Goal: Check status: Check status

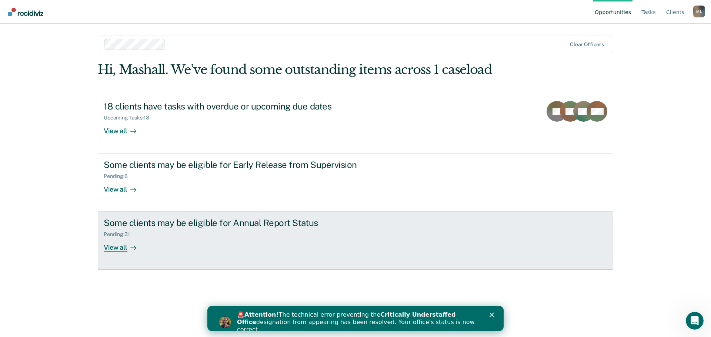
click at [124, 246] on div "View all" at bounding box center [124, 245] width 41 height 14
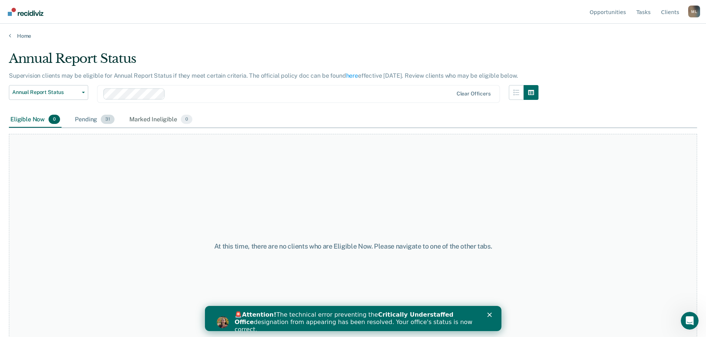
click at [88, 121] on div "Pending 31" at bounding box center [94, 120] width 43 height 16
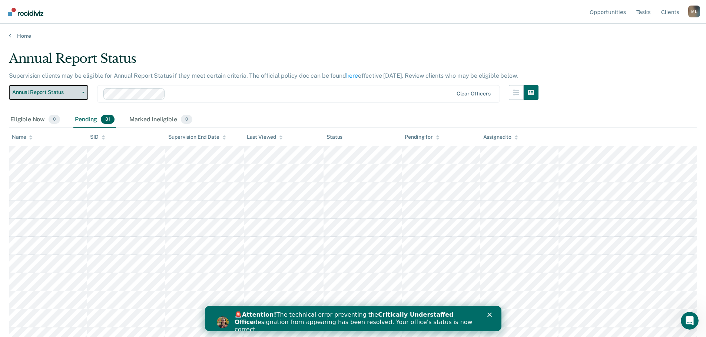
click at [71, 92] on span "Annual Report Status" at bounding box center [45, 92] width 67 height 6
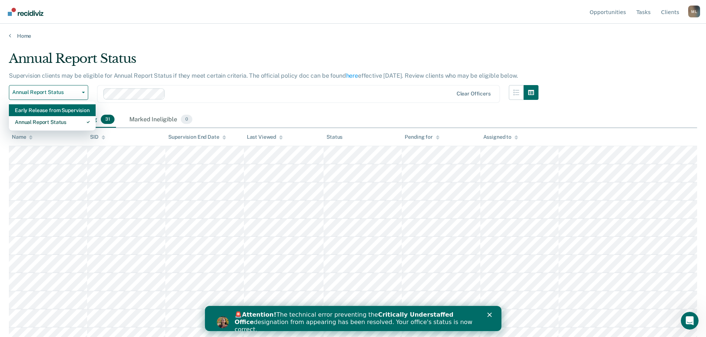
click at [64, 110] on div "Early Release from Supervision" at bounding box center [52, 110] width 75 height 12
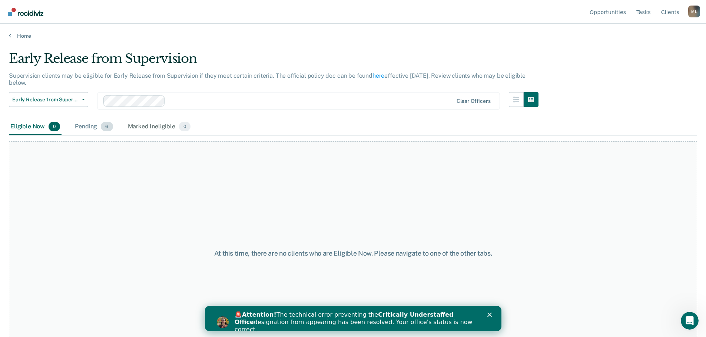
click at [90, 125] on div "Pending 6" at bounding box center [93, 127] width 41 height 16
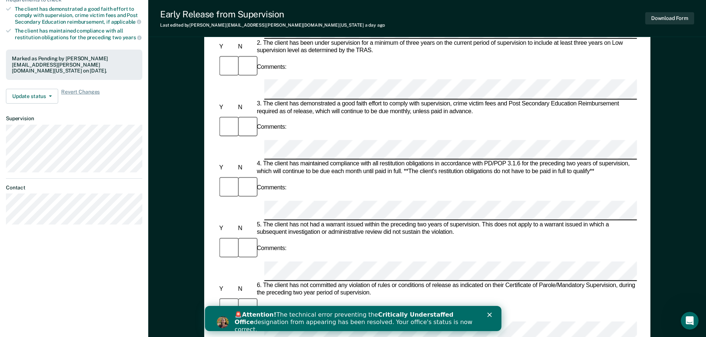
scroll to position [178, 0]
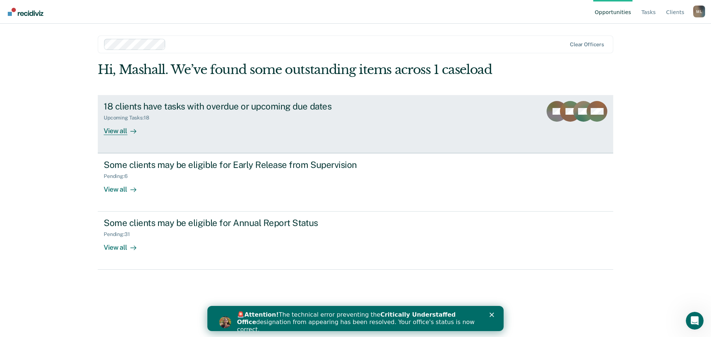
click at [113, 128] on div "View all" at bounding box center [124, 128] width 41 height 14
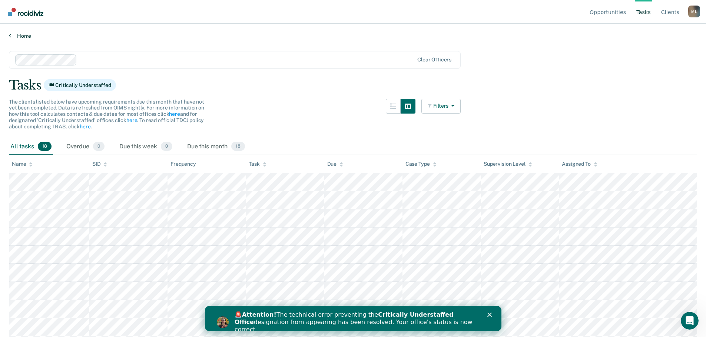
click at [24, 34] on link "Home" at bounding box center [353, 36] width 688 height 7
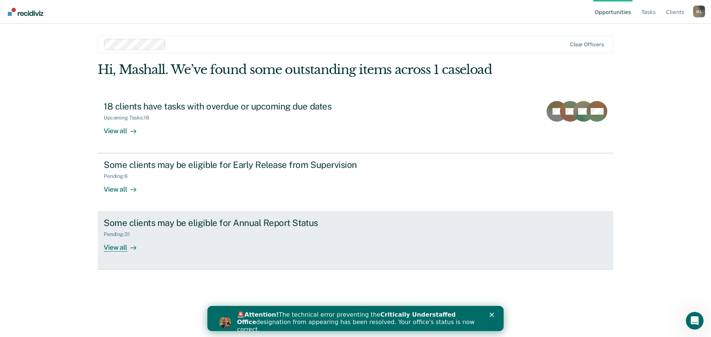
click at [115, 246] on div "View all" at bounding box center [124, 245] width 41 height 14
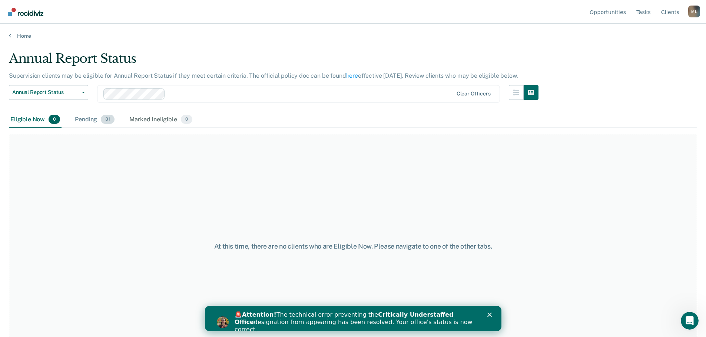
click at [89, 119] on div "Pending 31" at bounding box center [94, 120] width 43 height 16
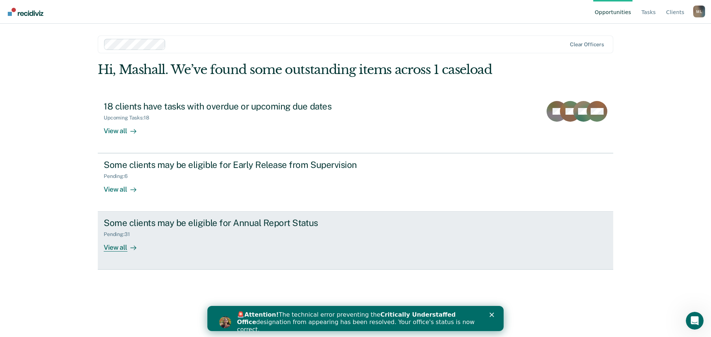
click at [121, 247] on div "View all" at bounding box center [124, 245] width 41 height 14
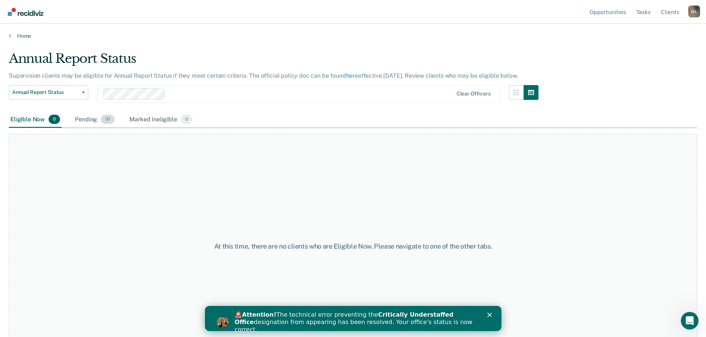
click at [87, 119] on div "Pending 31" at bounding box center [94, 120] width 43 height 16
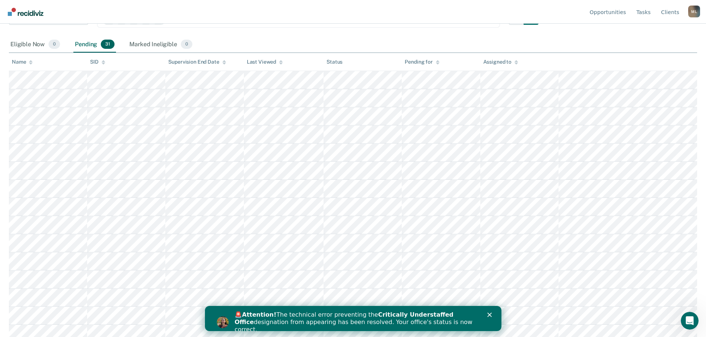
scroll to position [1, 0]
